Goal: Information Seeking & Learning: Find specific fact

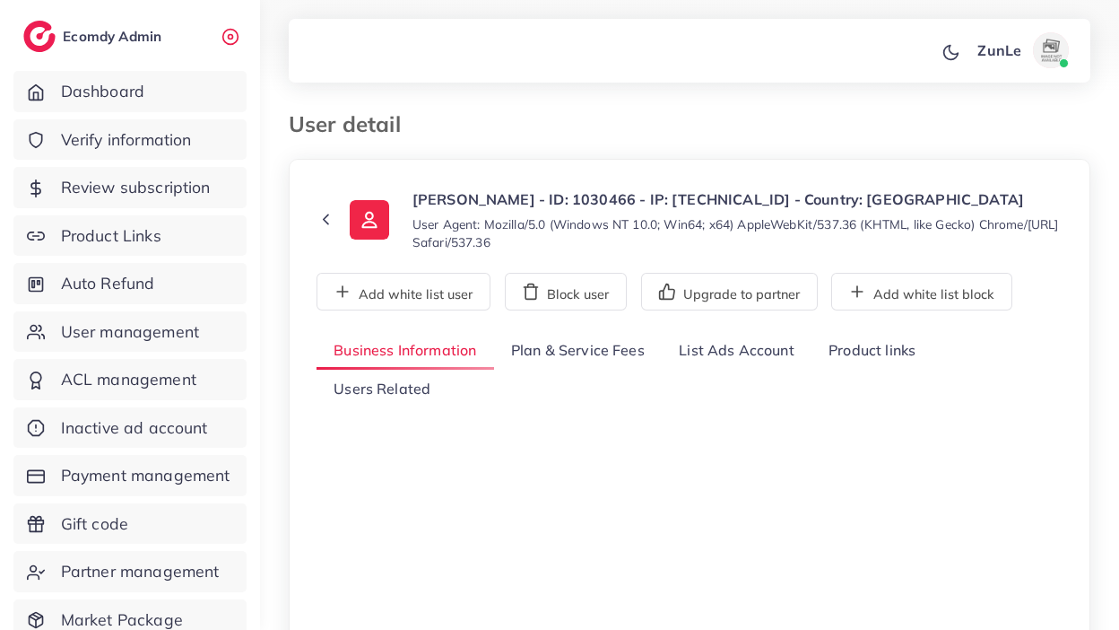
select select "*******"
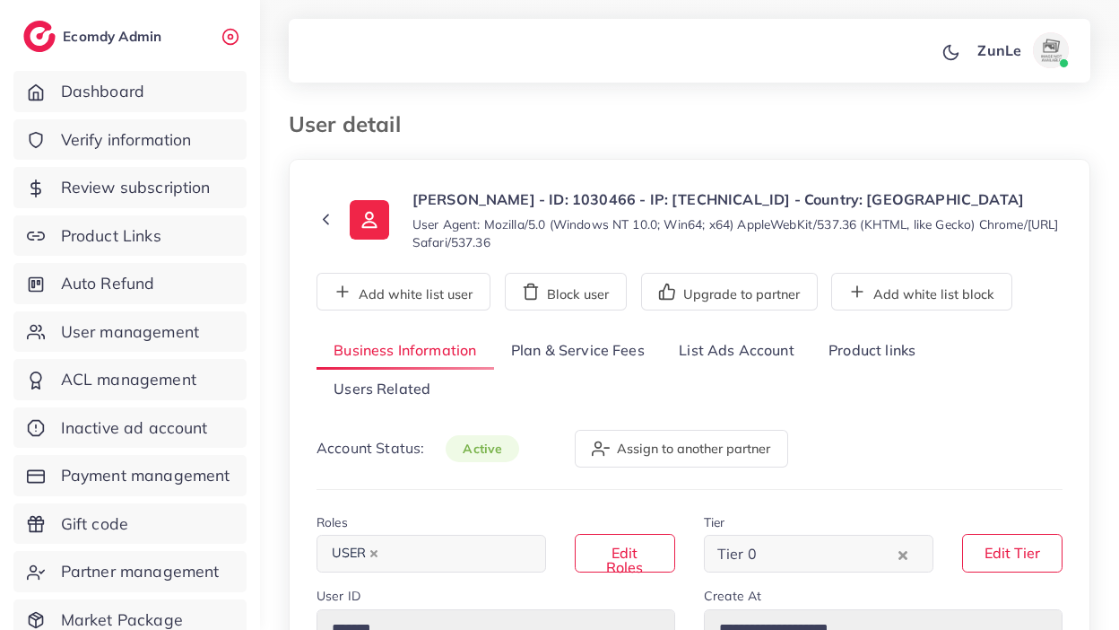
click at [712, 361] on link "List Ads Account" at bounding box center [737, 351] width 150 height 39
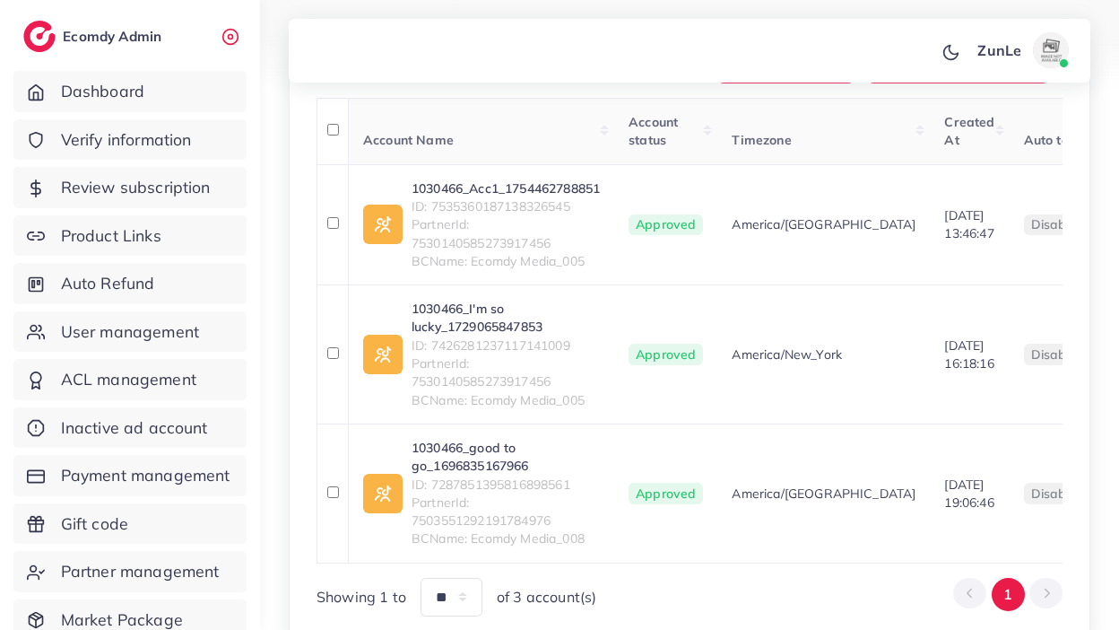
scroll to position [367, 0]
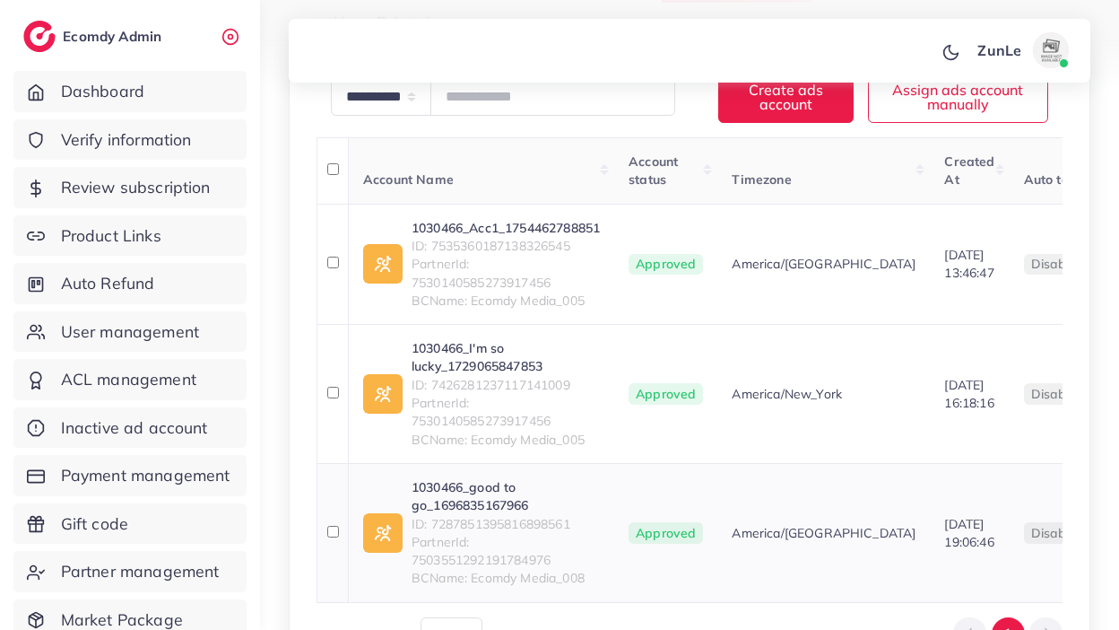
click at [494, 515] on span "ID: 7287851395816898561" at bounding box center [506, 524] width 188 height 18
copy span "7287851395816898561"
click at [491, 376] on span "ID: 7426281237117141009" at bounding box center [506, 385] width 188 height 18
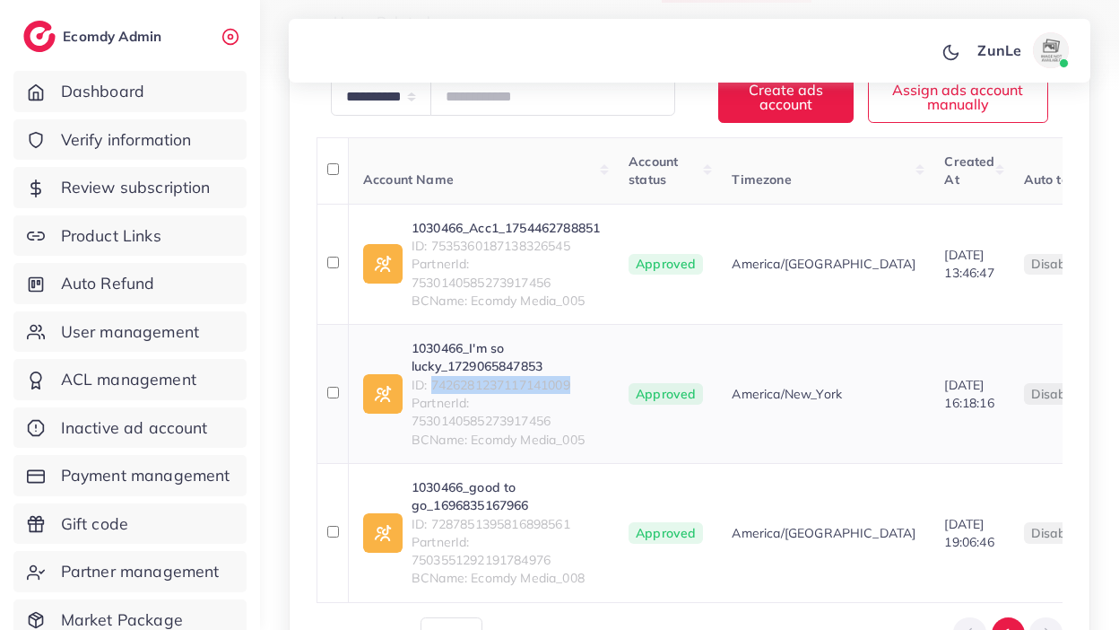
click at [491, 376] on span "ID: 7426281237117141009" at bounding box center [506, 385] width 188 height 18
copy span "7426281237117141009"
click at [566, 237] on span "ID: 7535360187138326545" at bounding box center [506, 246] width 188 height 18
copy span "7535360187138326545"
